Goal: Task Accomplishment & Management: Manage account settings

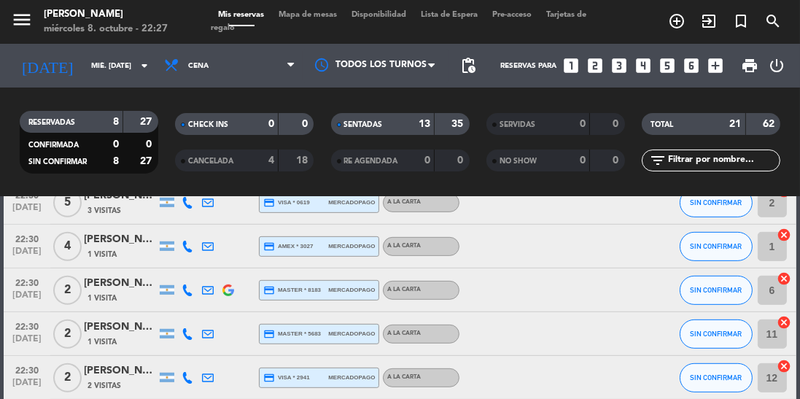
scroll to position [827, 0]
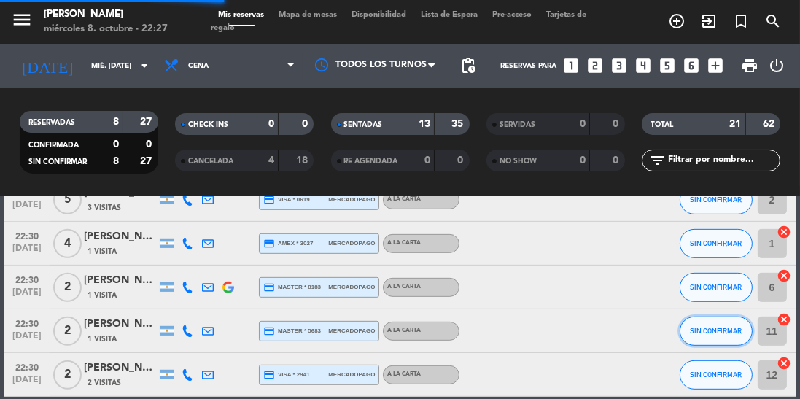
click at [708, 331] on span "SIN CONFIRMAR" at bounding box center [716, 331] width 52 height 8
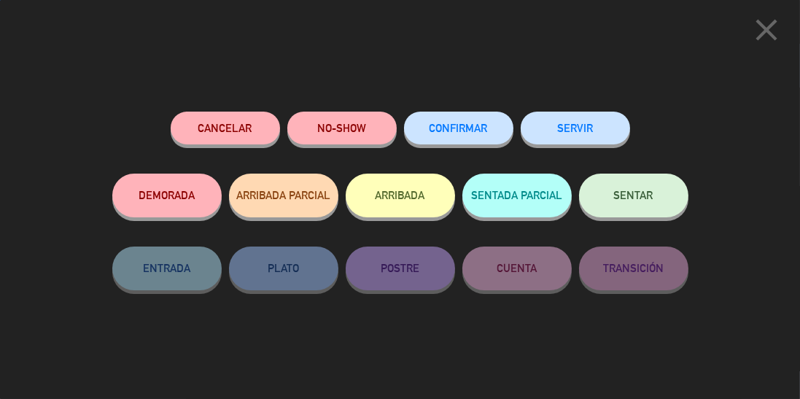
click at [622, 213] on button "SENTAR" at bounding box center [633, 196] width 109 height 44
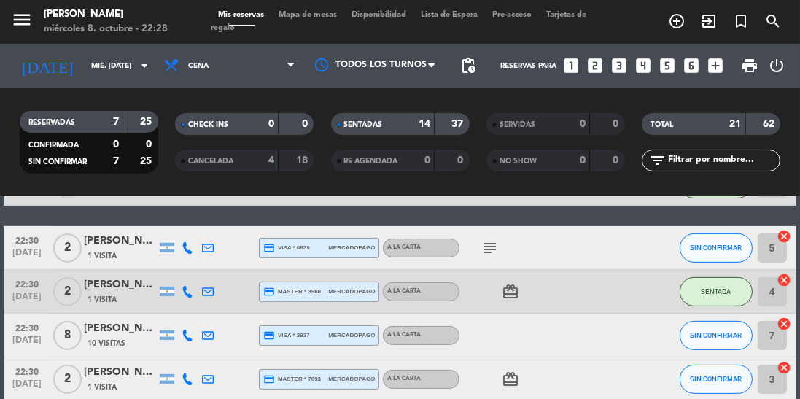
scroll to position [598, 0]
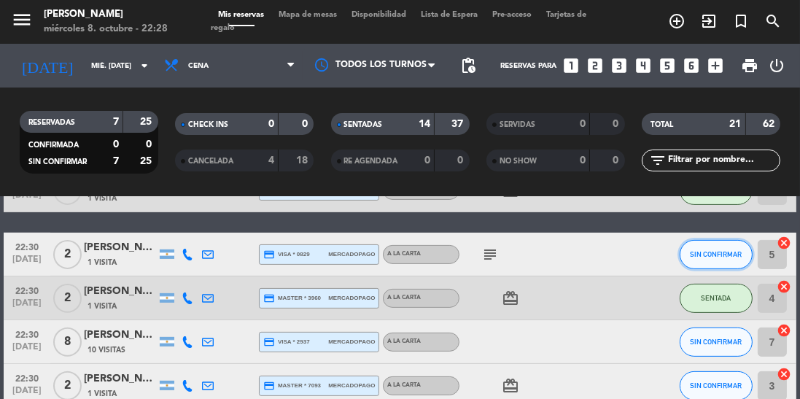
click at [708, 254] on span "SIN CONFIRMAR" at bounding box center [716, 254] width 52 height 8
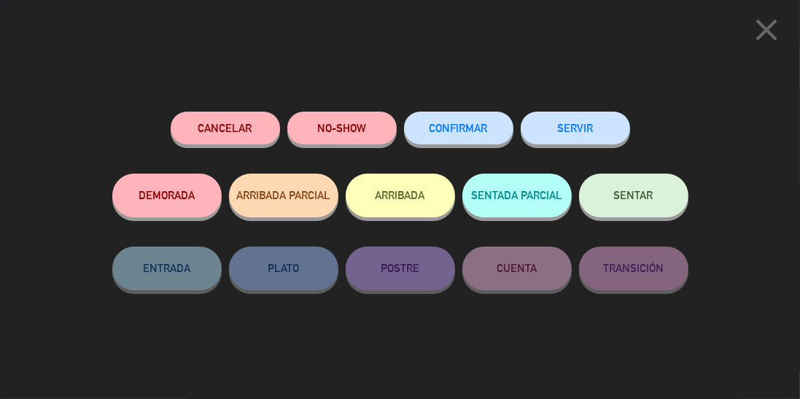
click at [653, 200] on button "SENTAR" at bounding box center [633, 196] width 109 height 44
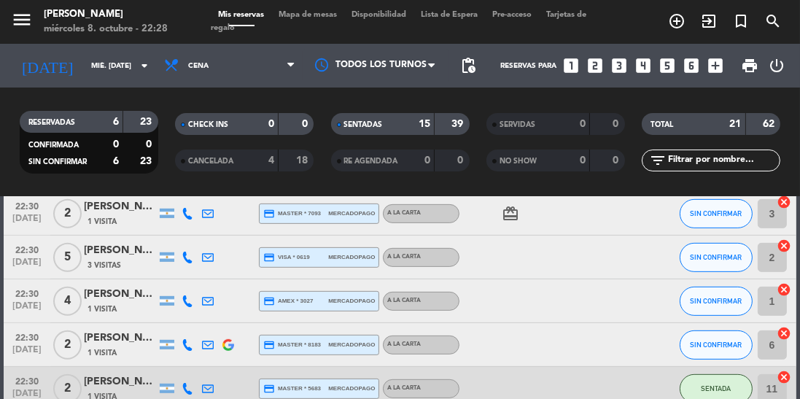
scroll to position [778, 0]
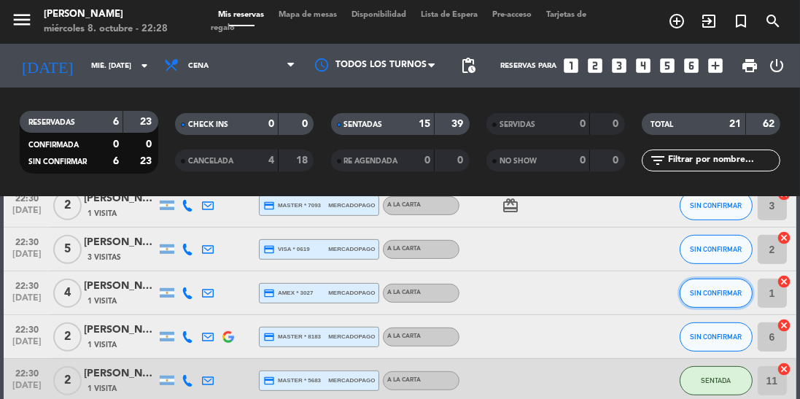
click at [718, 298] on button "SIN CONFIRMAR" at bounding box center [716, 293] width 73 height 29
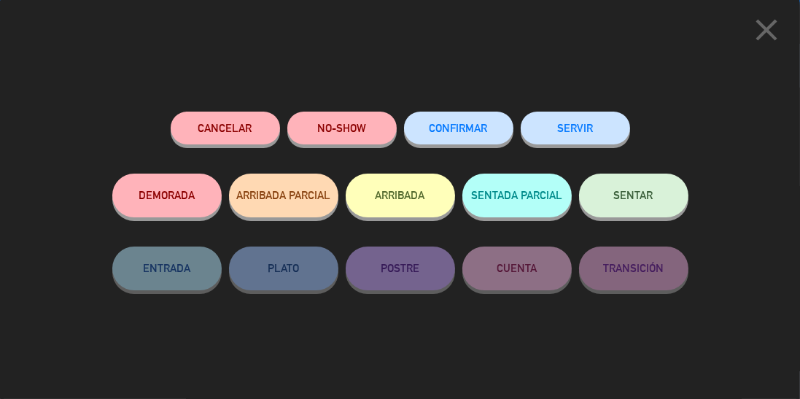
click at [632, 200] on span "SENTAR" at bounding box center [633, 195] width 39 height 12
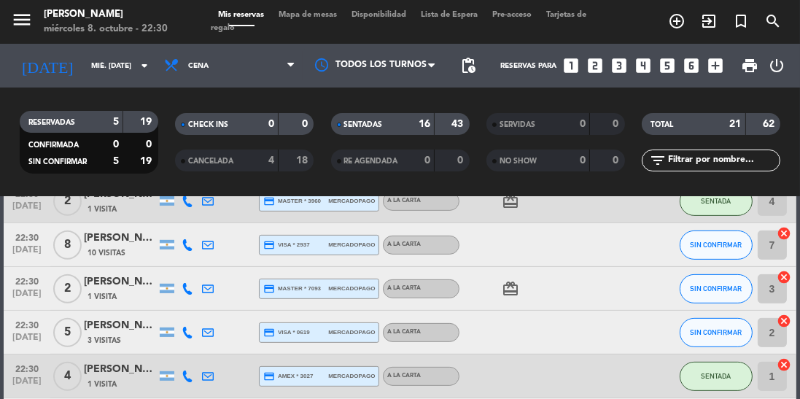
scroll to position [692, 0]
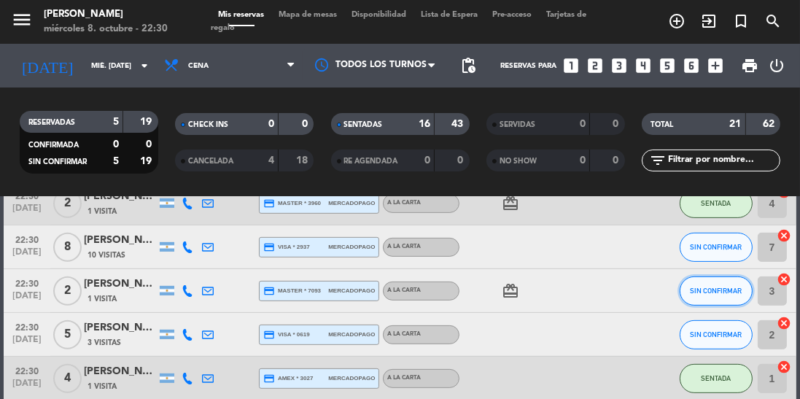
click at [700, 293] on span "SIN CONFIRMAR" at bounding box center [716, 291] width 52 height 8
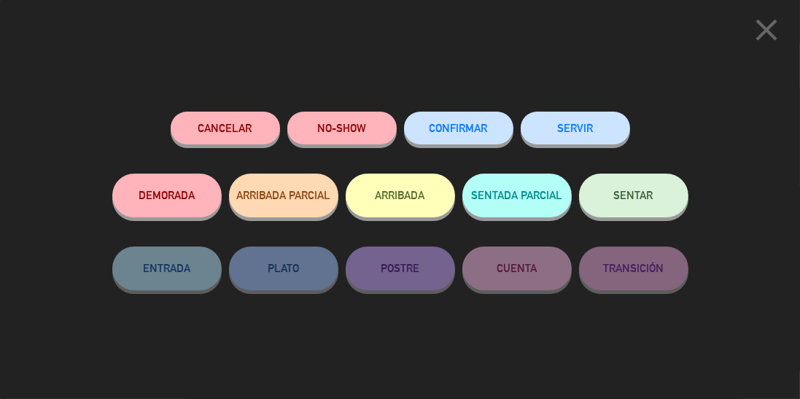
click at [642, 201] on span "SENTAR" at bounding box center [633, 195] width 39 height 12
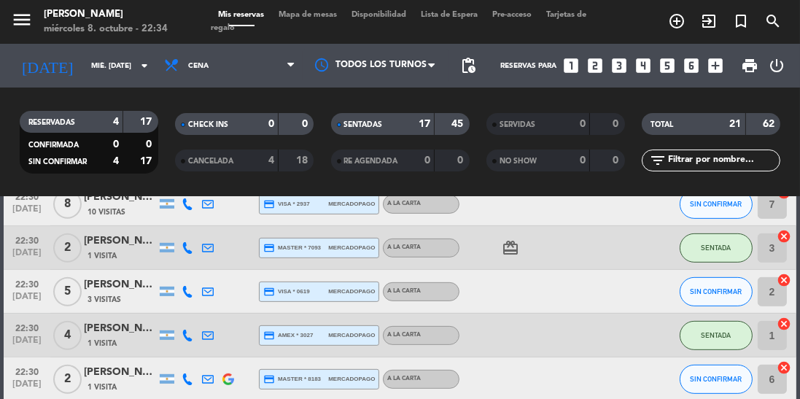
scroll to position [736, 0]
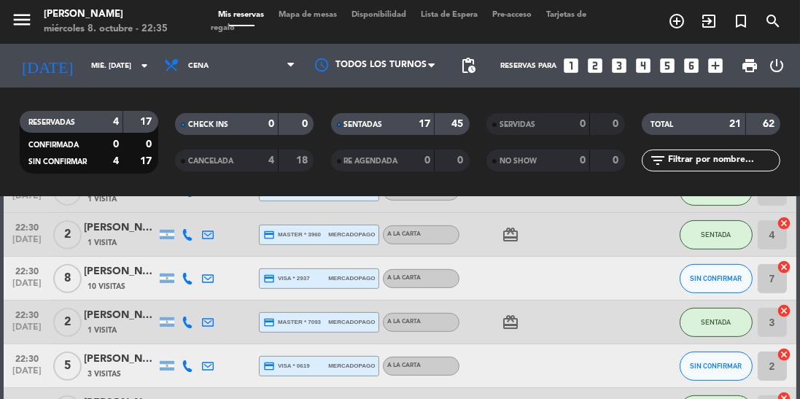
scroll to position [662, 0]
click at [719, 374] on button "SIN CONFIRMAR" at bounding box center [716, 365] width 73 height 29
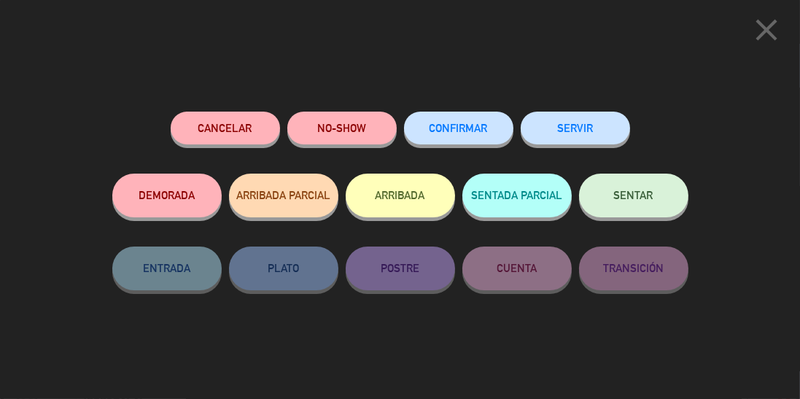
click at [657, 198] on button "SENTAR" at bounding box center [633, 196] width 109 height 44
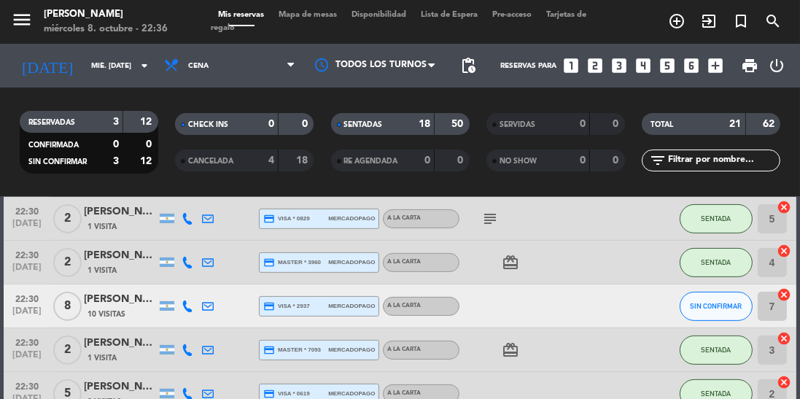
scroll to position [627, 0]
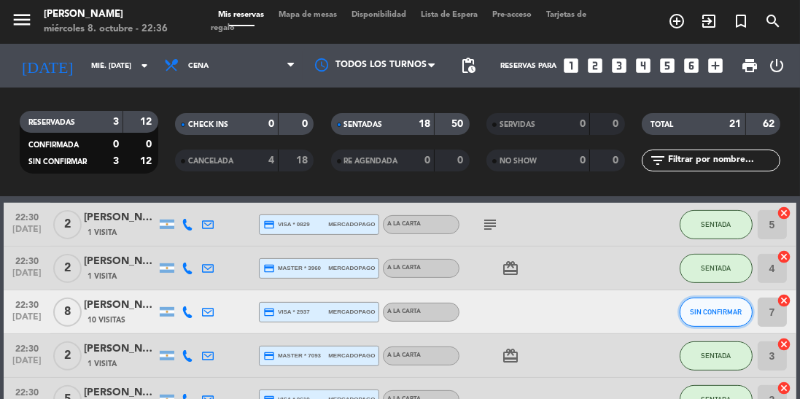
click at [714, 312] on span "SIN CONFIRMAR" at bounding box center [716, 312] width 52 height 8
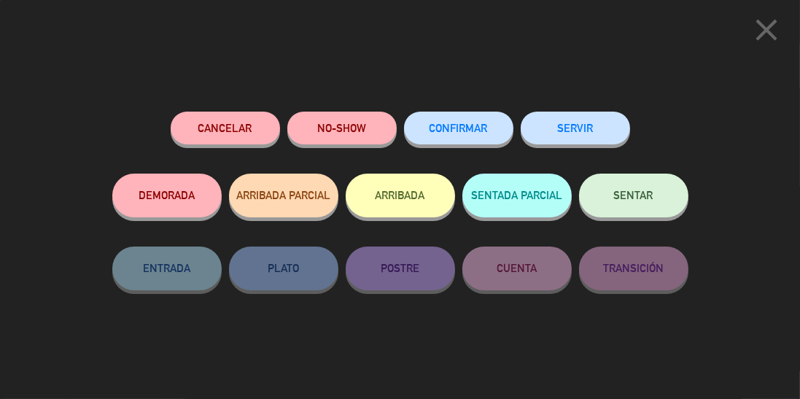
click at [650, 201] on span "SENTAR" at bounding box center [633, 195] width 39 height 12
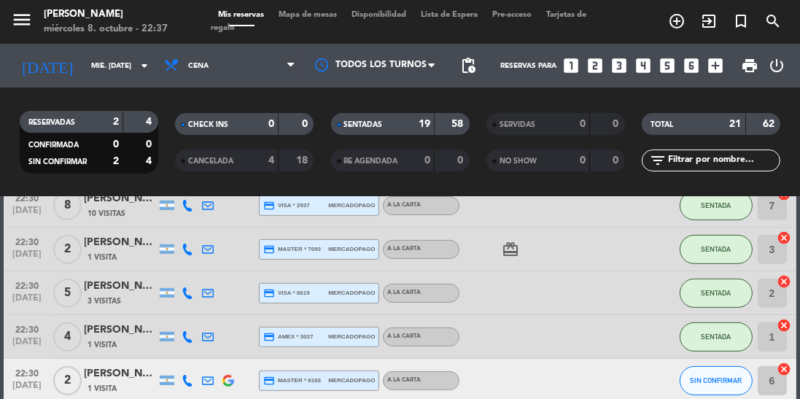
scroll to position [805, 0]
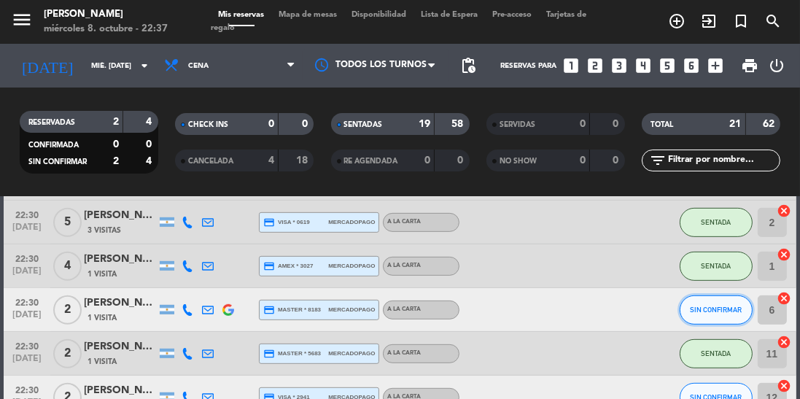
click at [721, 319] on button "SIN CONFIRMAR" at bounding box center [716, 309] width 73 height 29
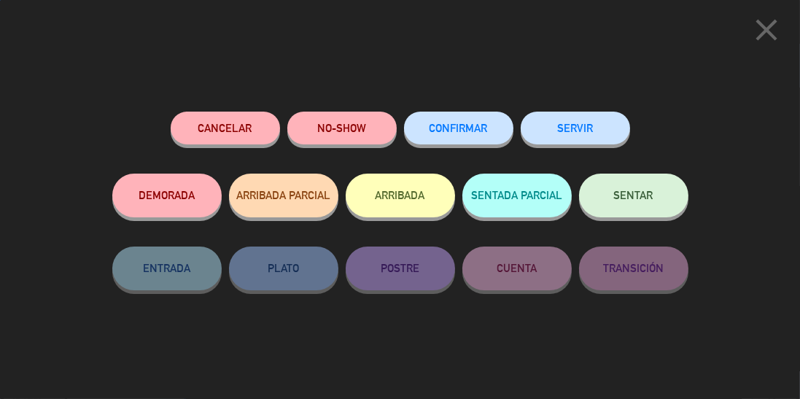
click at [635, 201] on span "SENTAR" at bounding box center [633, 195] width 39 height 12
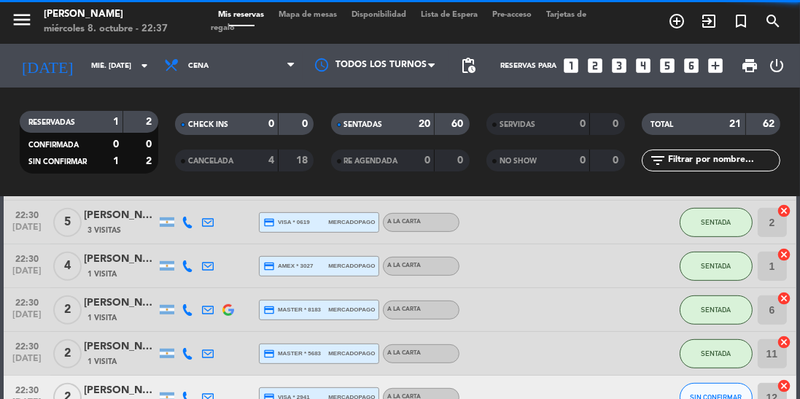
scroll to position [827, 0]
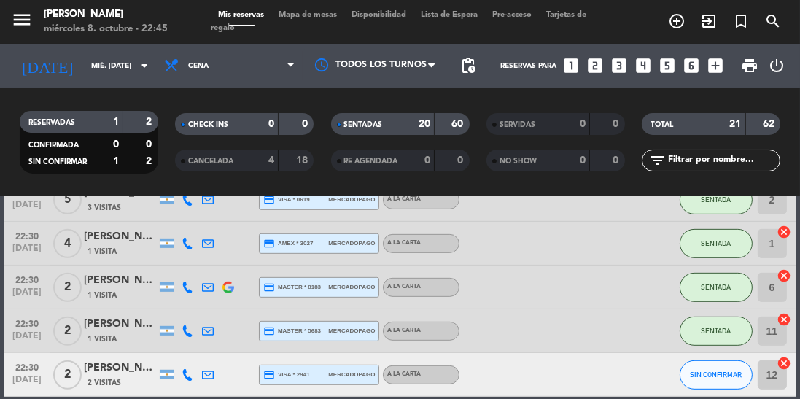
click at [5, 382] on div "22:30 [DATE]" at bounding box center [27, 374] width 47 height 43
